Goal: Task Accomplishment & Management: Manage account settings

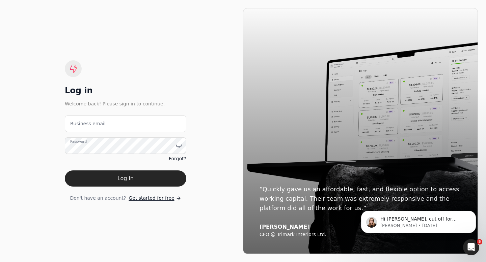
click at [78, 124] on label "Business email" at bounding box center [87, 123] width 35 height 7
click at [78, 124] on email "Business email" at bounding box center [125, 124] width 121 height 17
type email "[EMAIL_ADDRESS][DOMAIN_NAME]"
click at [78, 144] on label "Password" at bounding box center [78, 141] width 17 height 5
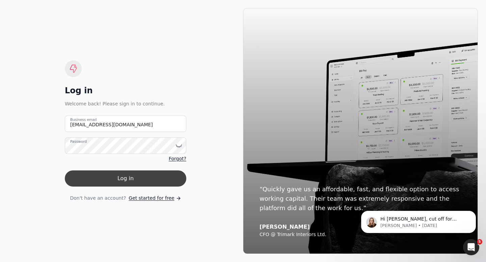
click at [77, 176] on button "Log in" at bounding box center [125, 179] width 121 height 16
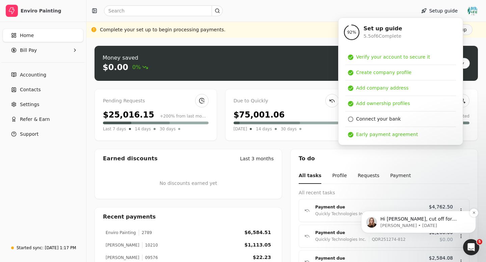
click at [401, 227] on p "[PERSON_NAME] • [DATE]" at bounding box center [423, 226] width 87 height 6
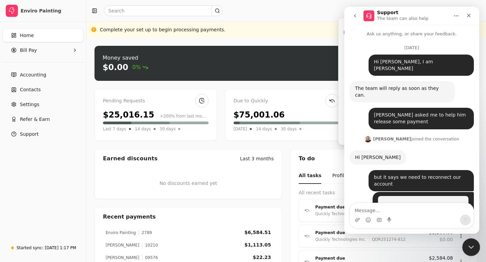
drag, startPoint x: 470, startPoint y: 247, endPoint x: 693, endPoint y: 327, distance: 236.3
click at [470, 247] on icon "Close Intercom Messenger" at bounding box center [470, 246] width 5 height 3
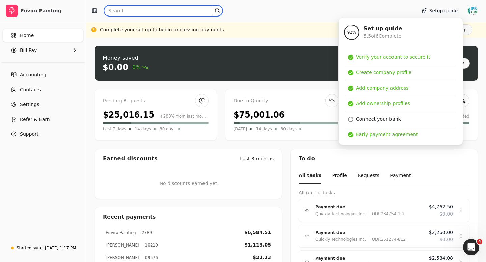
click at [118, 9] on input "text" at bounding box center [163, 10] width 119 height 11
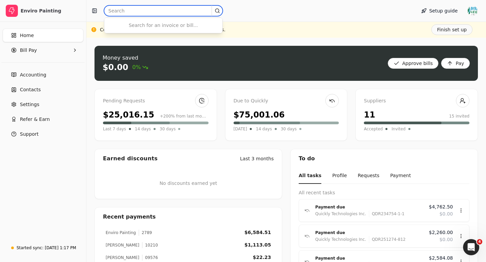
scroll to position [2659, 0]
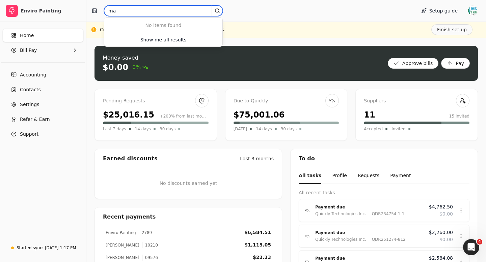
type input "m"
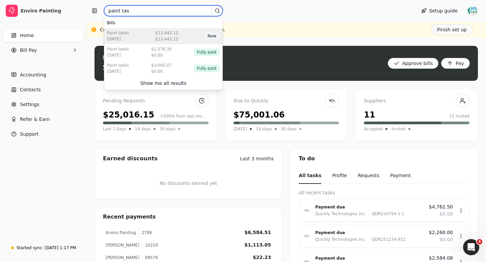
type input "paint tas"
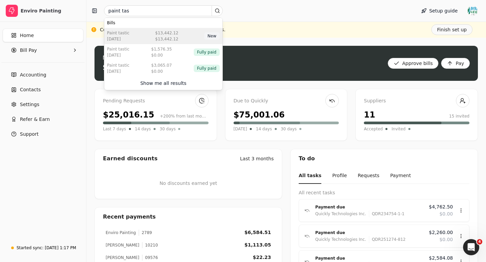
click at [181, 42] on div "Paint Tastic [DATE] $13,442.12 $13,442.12 New" at bounding box center [163, 36] width 118 height 16
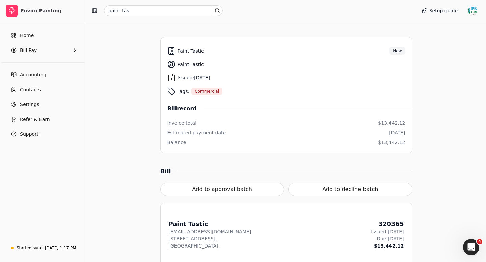
scroll to position [139, 0]
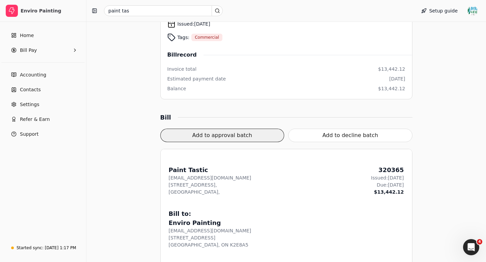
click at [211, 139] on button "Add to approval batch" at bounding box center [222, 135] width 124 height 13
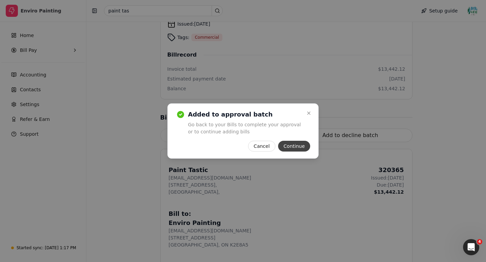
click at [303, 147] on button "Continue" at bounding box center [294, 146] width 32 height 11
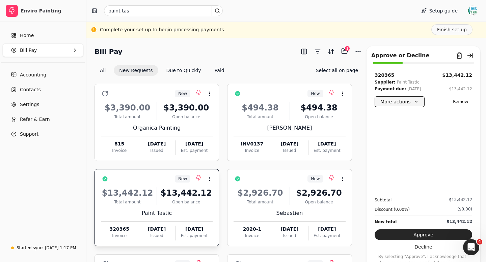
click at [396, 100] on button "More actions" at bounding box center [400, 101] width 50 height 11
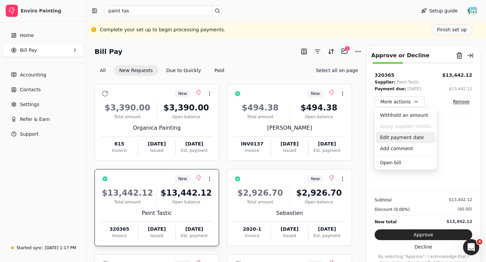
click at [399, 137] on div "Edit payment date" at bounding box center [405, 137] width 59 height 11
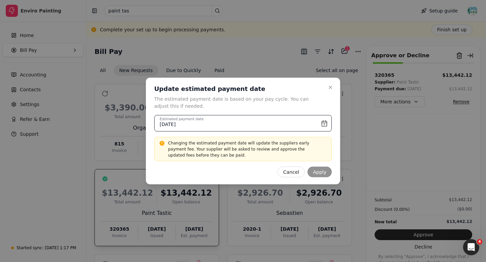
click at [324, 123] on input "[DATE]" at bounding box center [242, 123] width 177 height 17
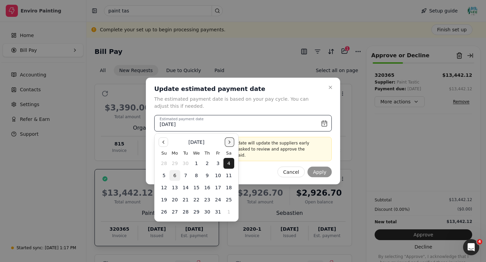
click at [229, 142] on button "Go to the Next Month" at bounding box center [229, 142] width 9 height 9
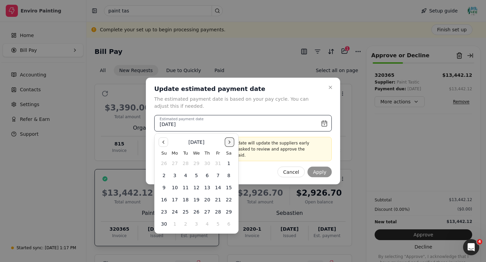
click at [229, 142] on button "Go to the Next Month" at bounding box center [229, 142] width 9 height 9
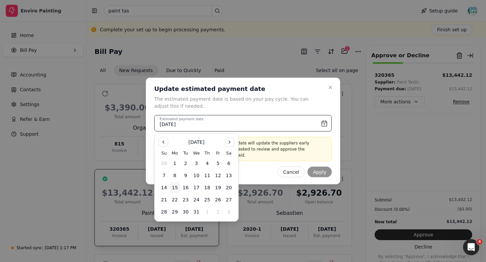
click at [174, 189] on button "15" at bounding box center [174, 188] width 11 height 11
type input "[DATE]"
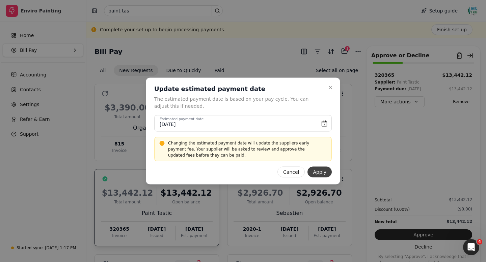
click at [323, 174] on button "Apply" at bounding box center [319, 172] width 24 height 11
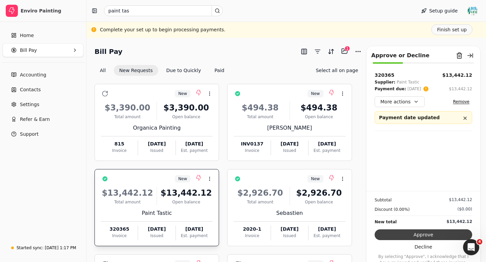
click at [427, 236] on button "Approve" at bounding box center [424, 235] width 98 height 11
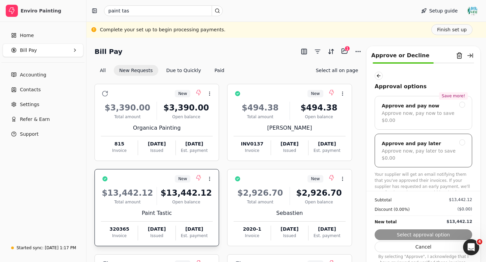
click at [459, 140] on div at bounding box center [462, 143] width 6 height 6
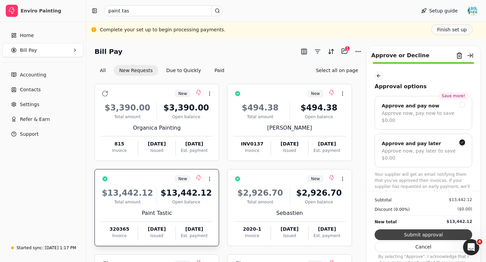
click at [415, 235] on button "Submit approval" at bounding box center [424, 235] width 98 height 11
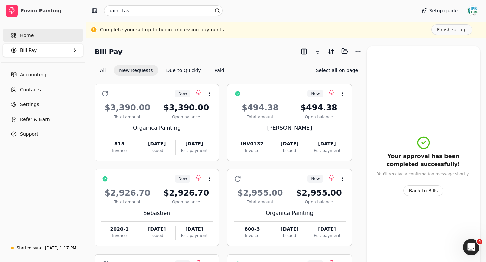
click at [41, 36] on link "Home" at bounding box center [43, 35] width 81 height 13
